Goal: Entertainment & Leisure: Consume media (video, audio)

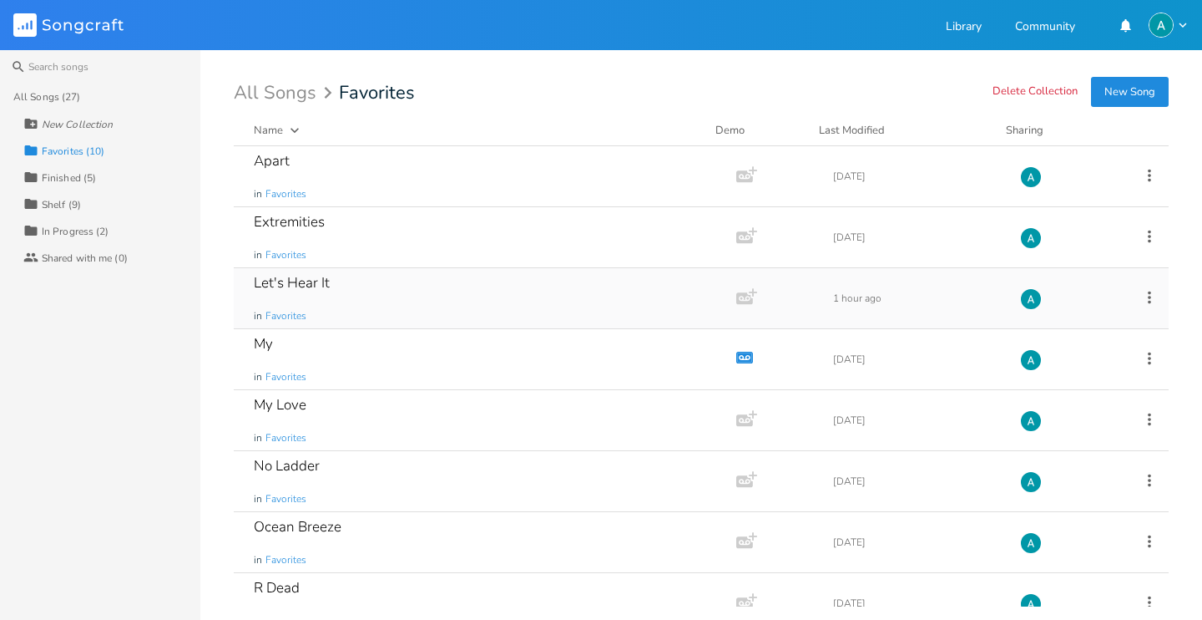
click at [455, 298] on div "Let's Hear It in Favorites" at bounding box center [482, 298] width 456 height 60
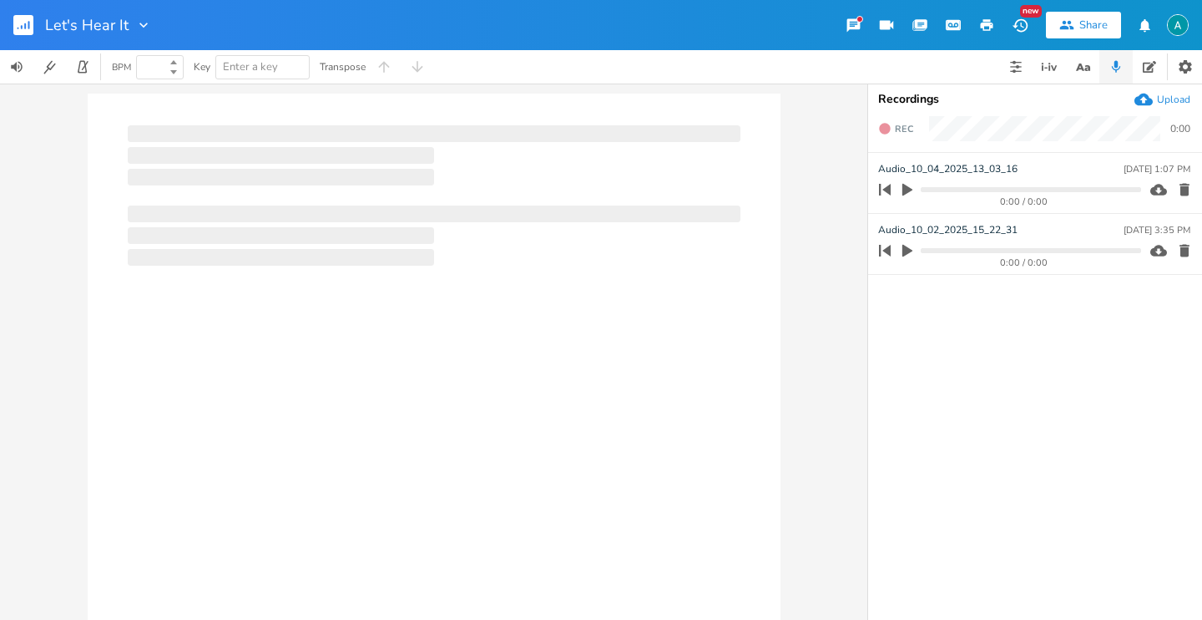
type input "100"
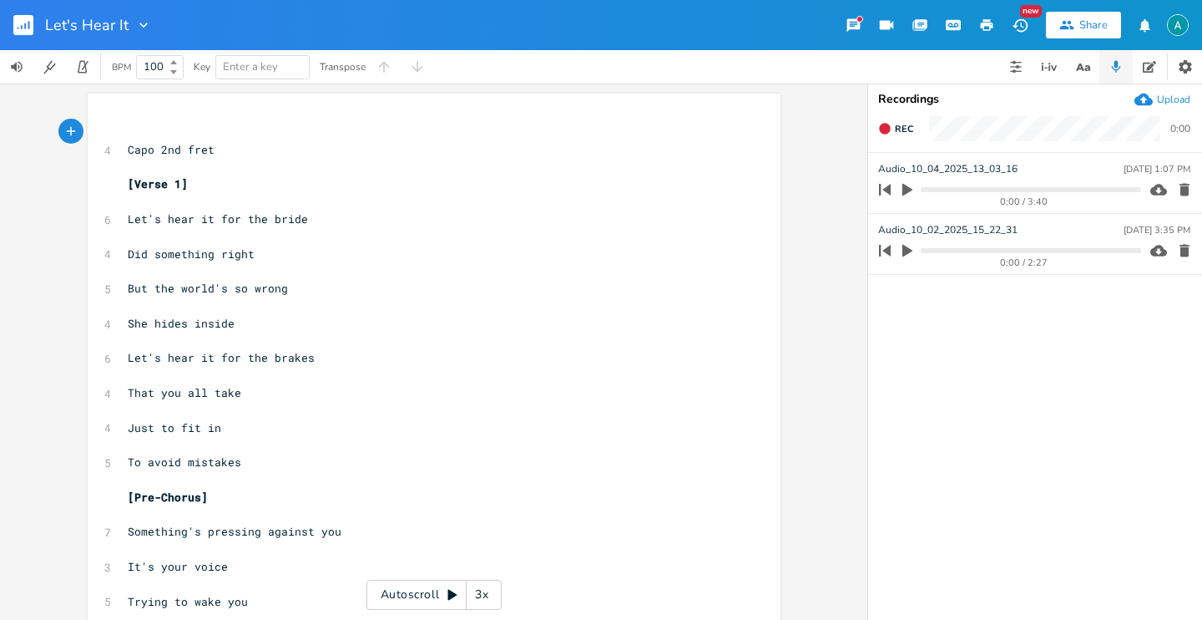
click at [906, 190] on icon "button" at bounding box center [908, 190] width 10 height 13
click at [928, 188] on progress at bounding box center [1031, 189] width 220 height 5
click at [935, 187] on progress at bounding box center [1031, 189] width 220 height 5
click at [899, 195] on button "Pause Clip" at bounding box center [908, 189] width 22 height 27
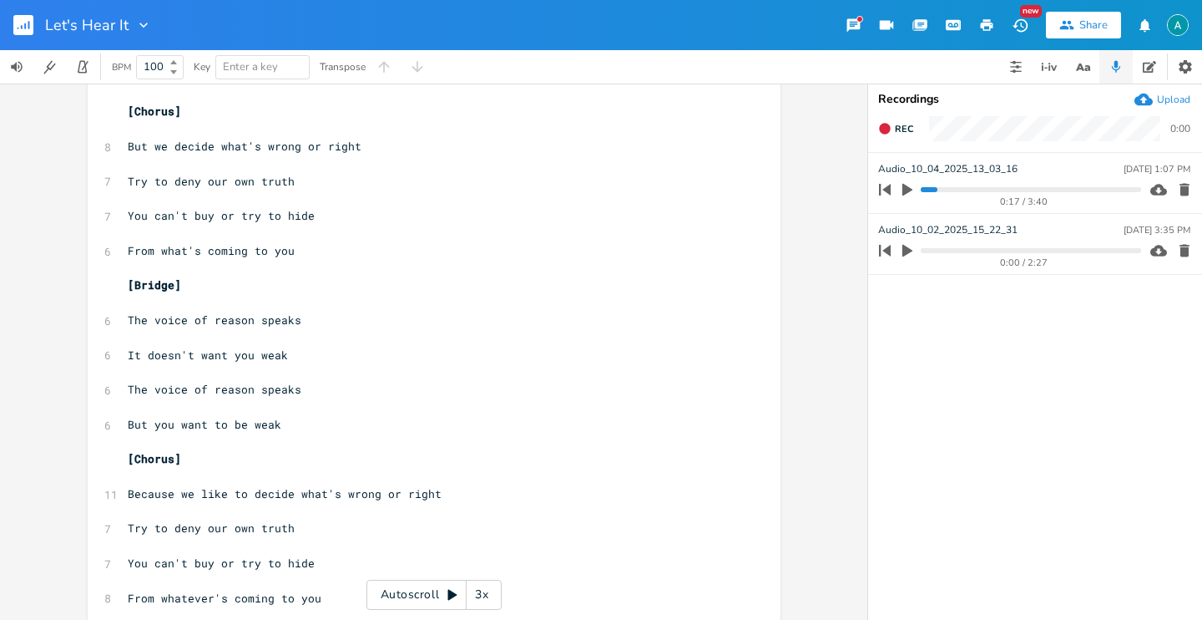
scroll to position [1360, 0]
click at [201, 491] on span "Because we like to decide what's wrong or right" at bounding box center [285, 490] width 314 height 15
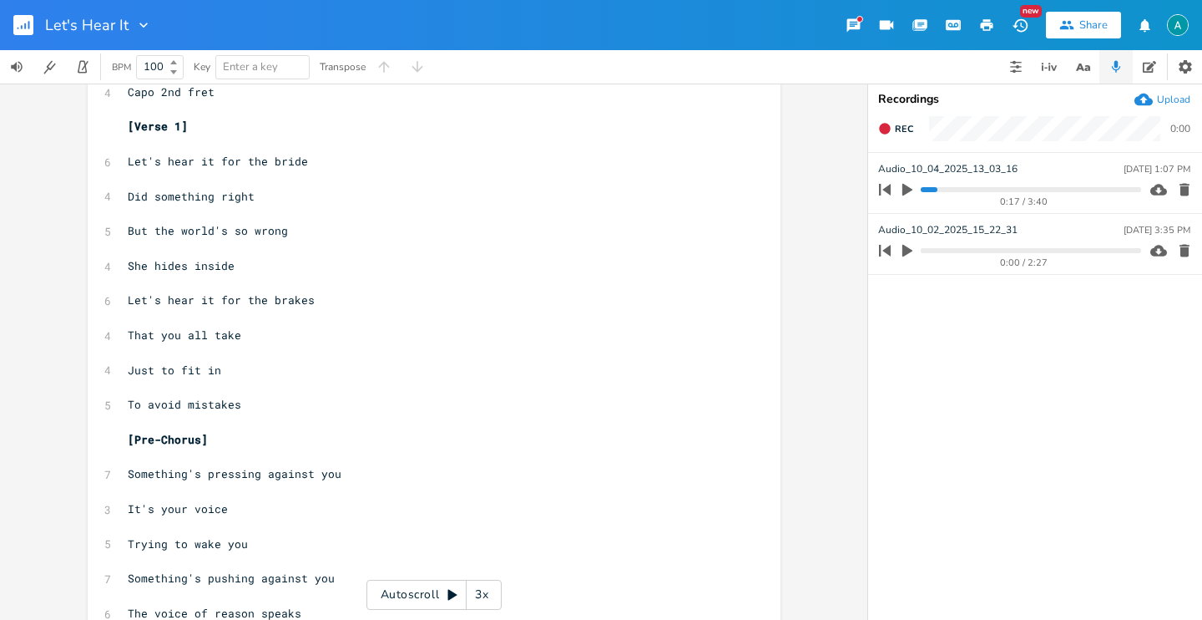
scroll to position [0, 0]
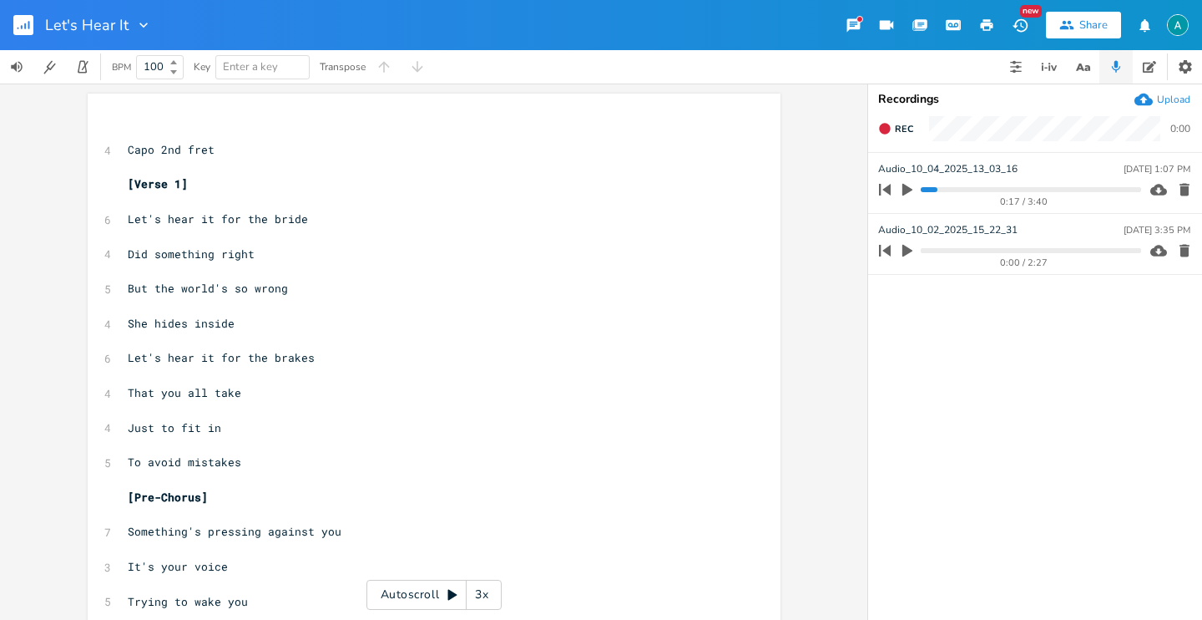
click at [405, 593] on div "Autoscroll 3x" at bounding box center [434, 595] width 135 height 30
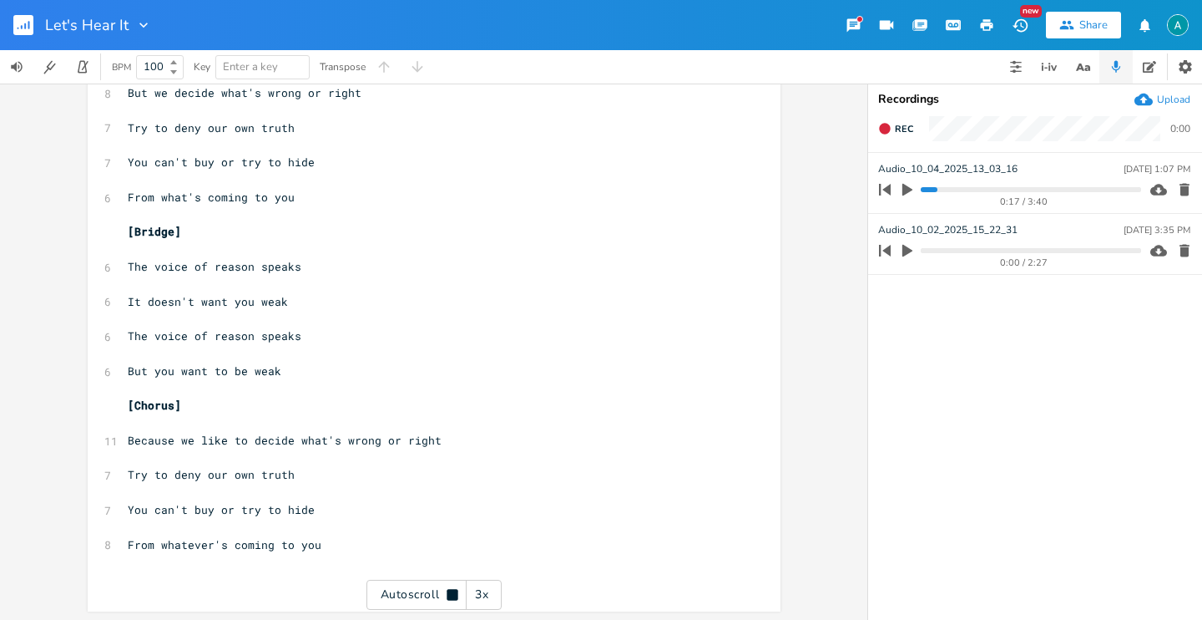
scroll to position [1413, 0]
click at [405, 593] on div "Autoscroll 3x" at bounding box center [434, 595] width 135 height 30
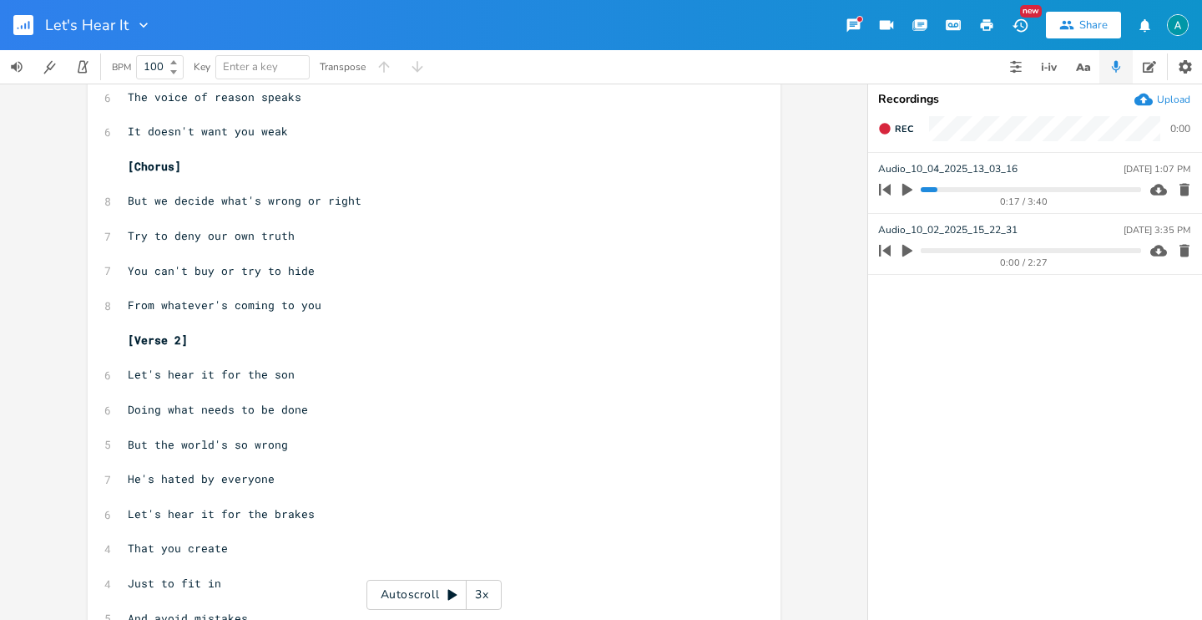
scroll to position [0, 0]
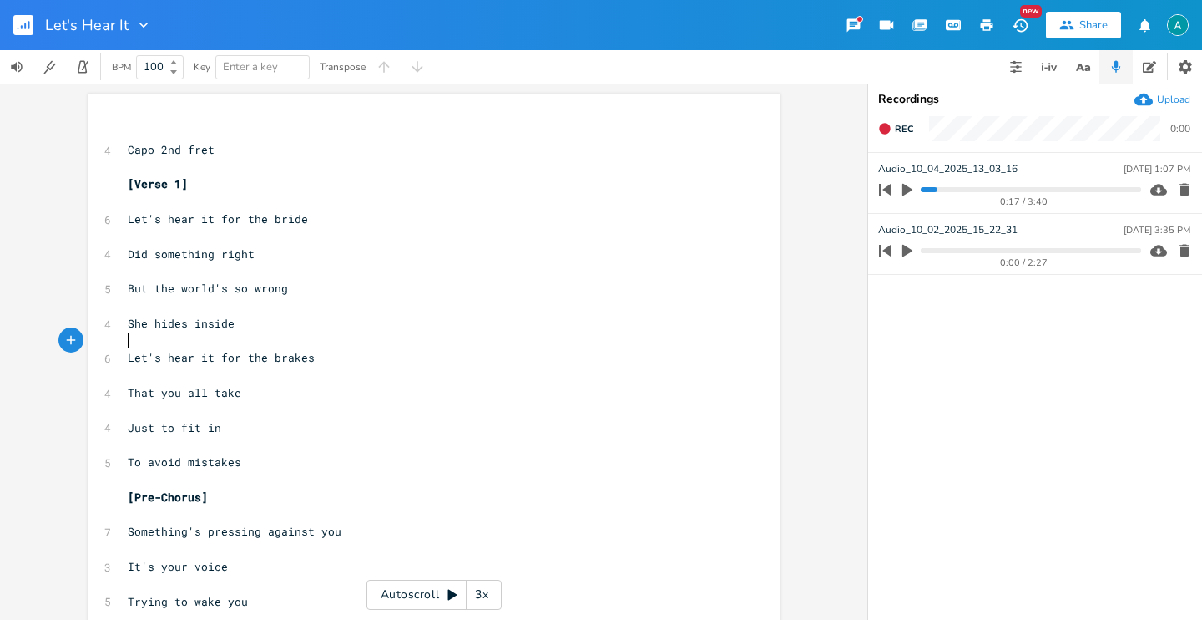
click at [356, 343] on pre "​" at bounding box center [425, 341] width 603 height 18
drag, startPoint x: 415, startPoint y: 579, endPoint x: 421, endPoint y: 618, distance: 39.7
click at [421, 618] on div "xxxxxxxxxx ​ 4 Capo 2nd fret ​ [Verse 1] ​ 6 Let's hear it for the bride ​ 4 Di…" at bounding box center [434, 352] width 868 height 536
click at [394, 595] on div "Autoscroll 3x" at bounding box center [434, 595] width 135 height 30
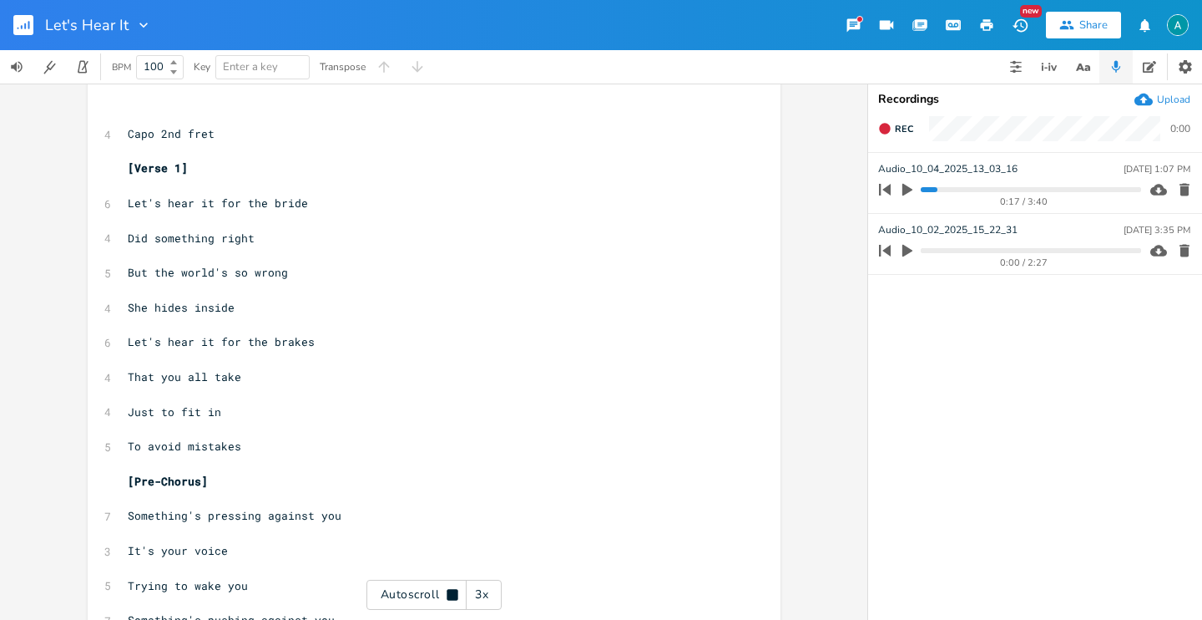
scroll to position [18, 0]
click at [405, 590] on div "Autoscroll 3x" at bounding box center [434, 595] width 135 height 30
click at [23, 13] on button "button" at bounding box center [29, 25] width 33 height 40
